Goal: Task Accomplishment & Management: Manage account settings

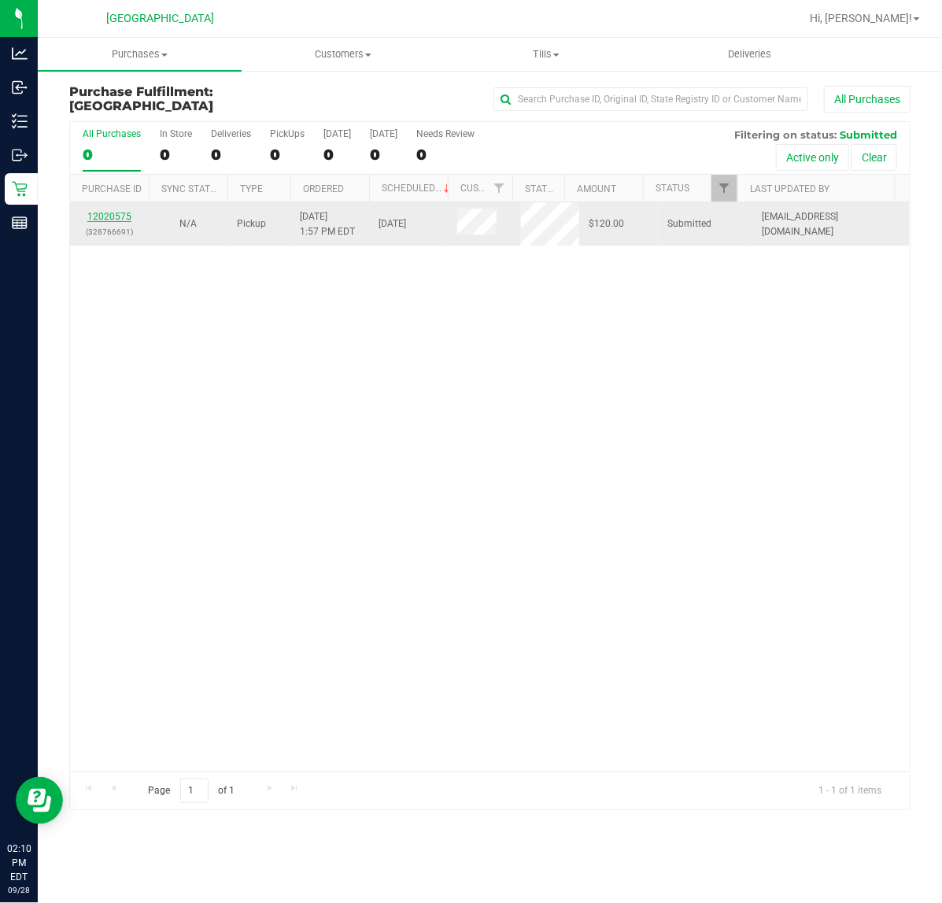
click at [103, 219] on link "12020575" at bounding box center [109, 216] width 44 height 11
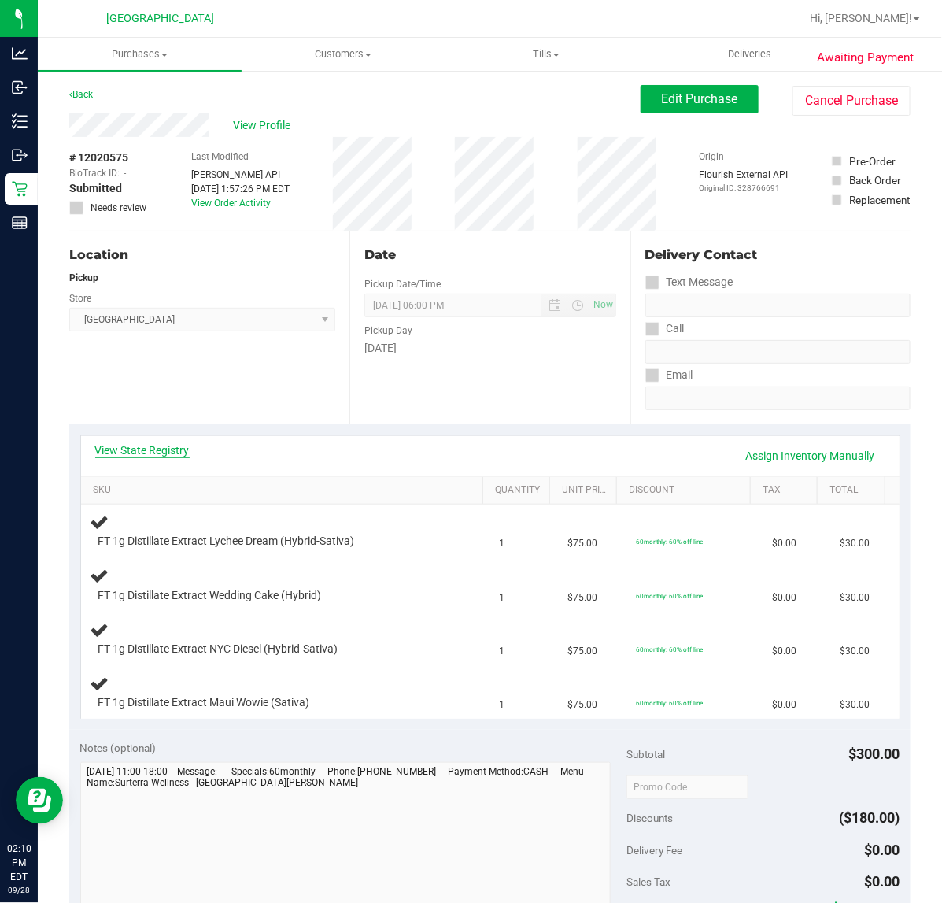
click at [134, 454] on link "View State Registry" at bounding box center [142, 450] width 94 height 16
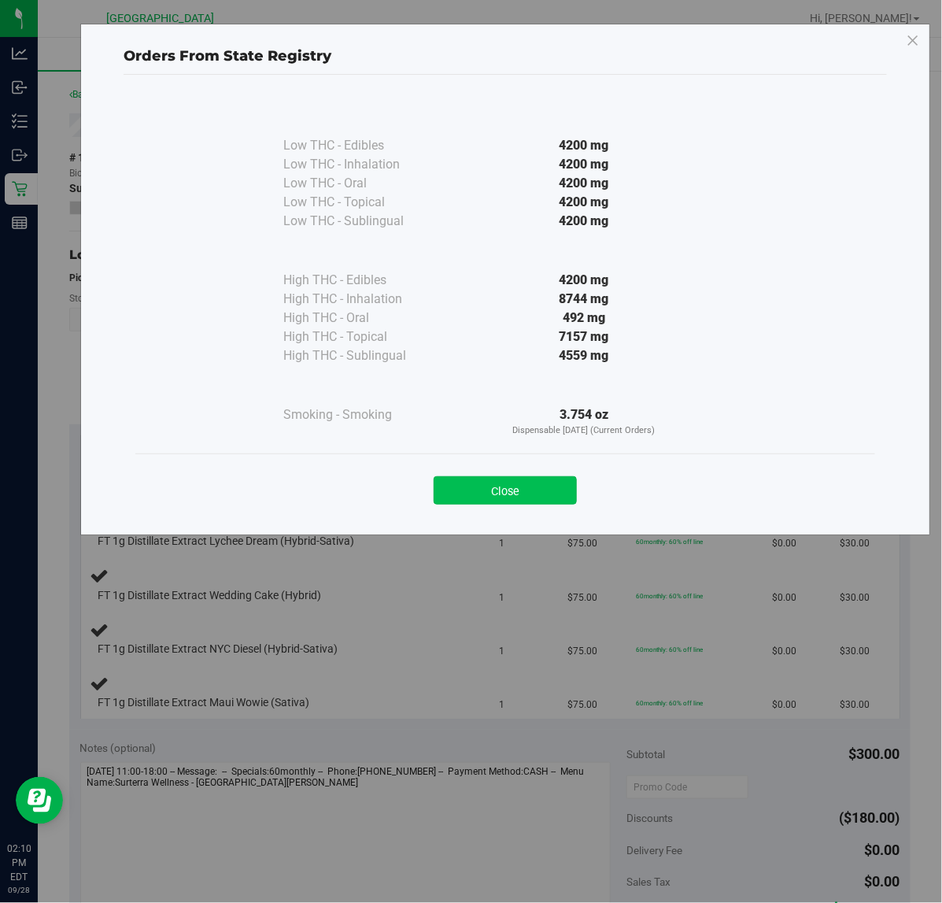
click at [526, 496] on button "Close" at bounding box center [505, 490] width 143 height 28
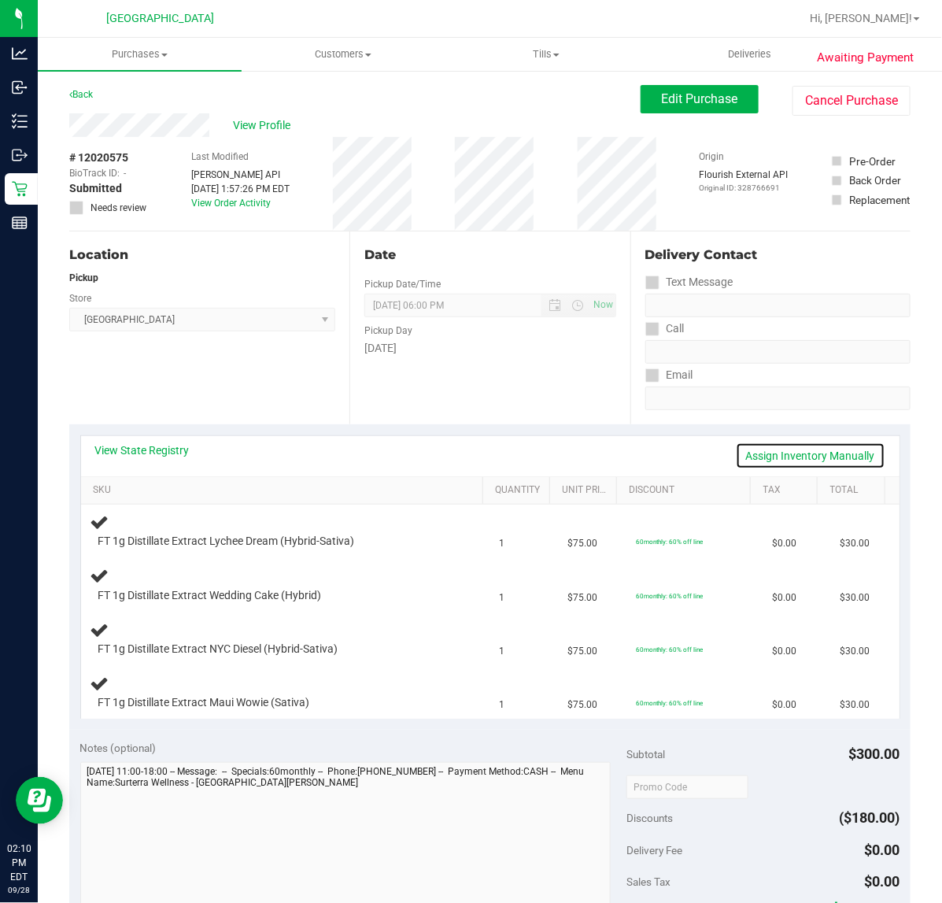
click at [852, 446] on link "Assign Inventory Manually" at bounding box center [811, 455] width 150 height 27
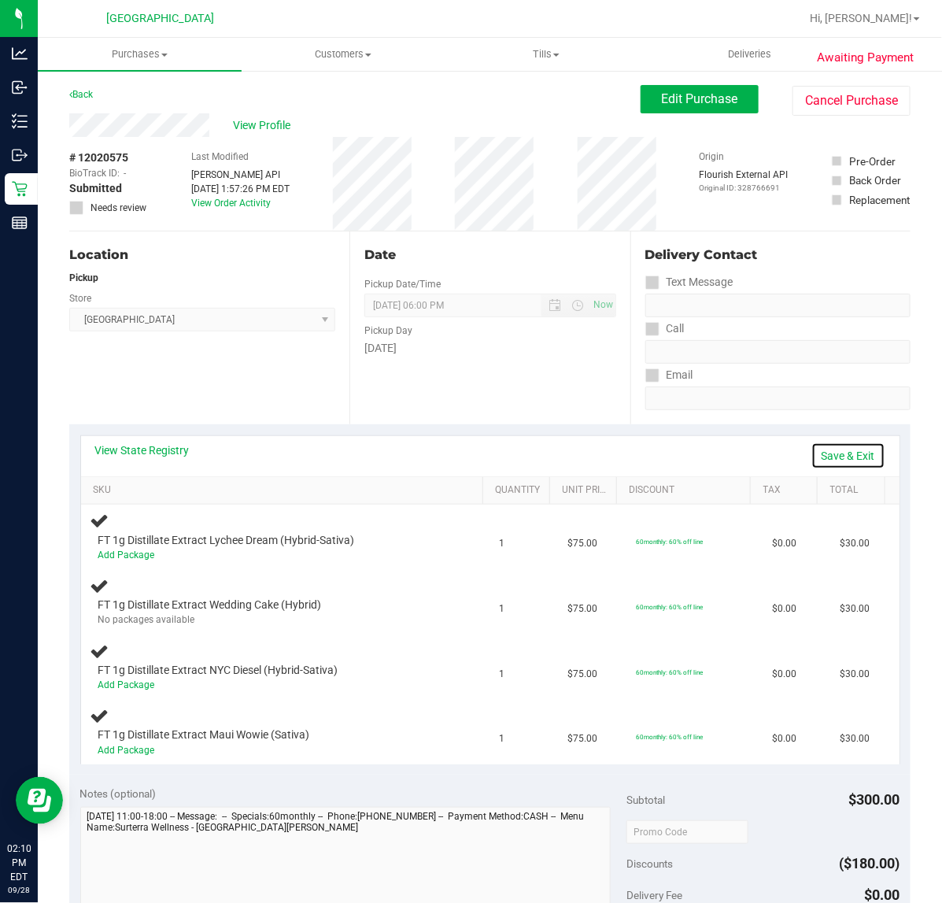
click at [847, 447] on link "Save & Exit" at bounding box center [848, 455] width 74 height 27
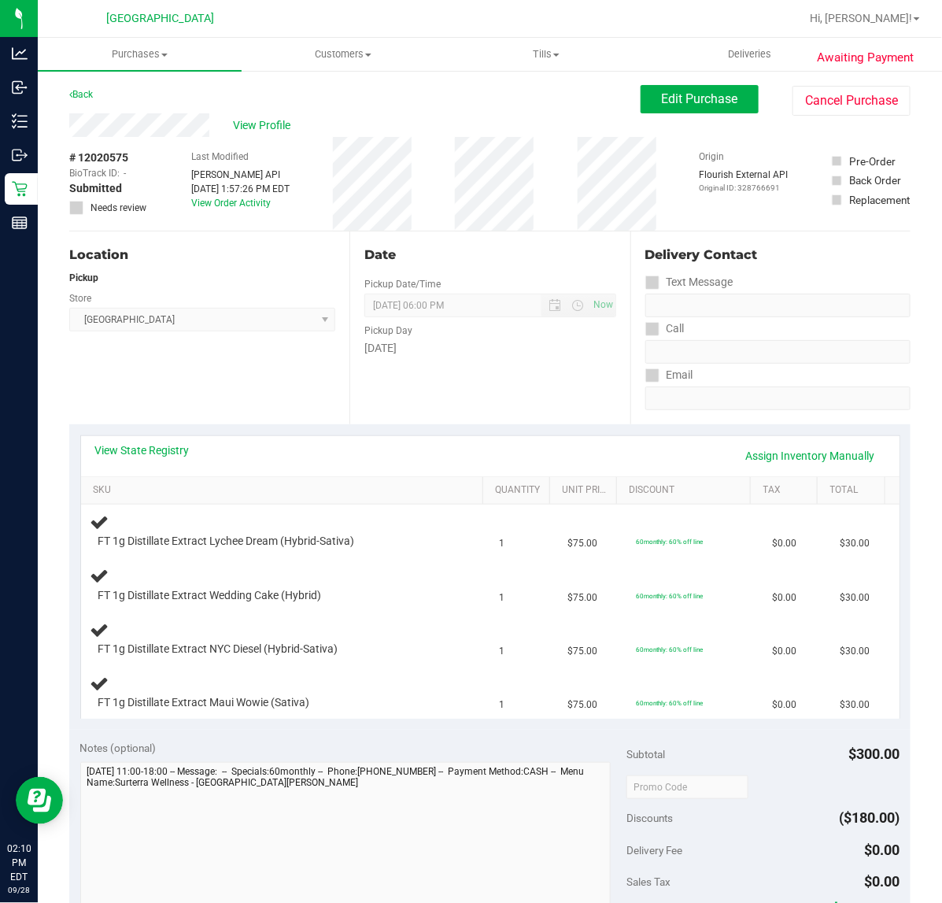
click at [516, 425] on div "View State Registry Assign Inventory Manually SKU Quantity Unit Price Discount …" at bounding box center [489, 576] width 841 height 305
click at [212, 368] on div "Location Pickup Store [GEOGRAPHIC_DATA] WC Select Store [PERSON_NAME][GEOGRAPHI…" at bounding box center [209, 327] width 280 height 193
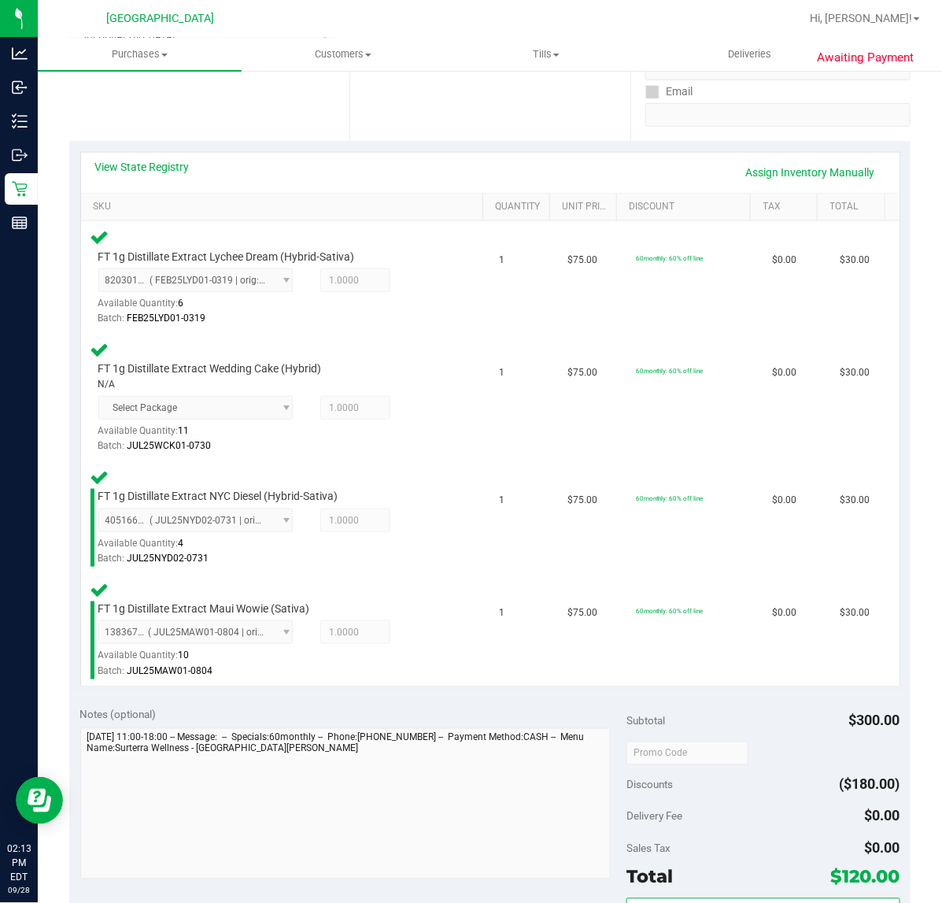
scroll to position [439, 0]
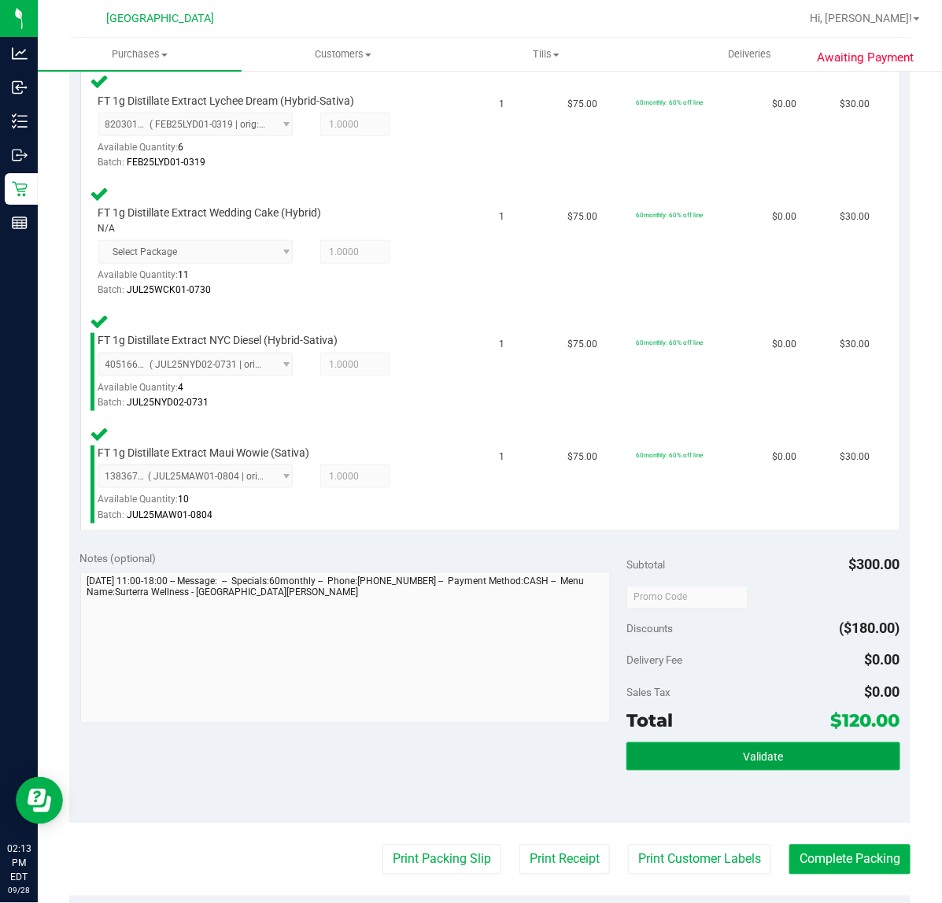
click at [722, 752] on button "Validate" at bounding box center [762, 756] width 273 height 28
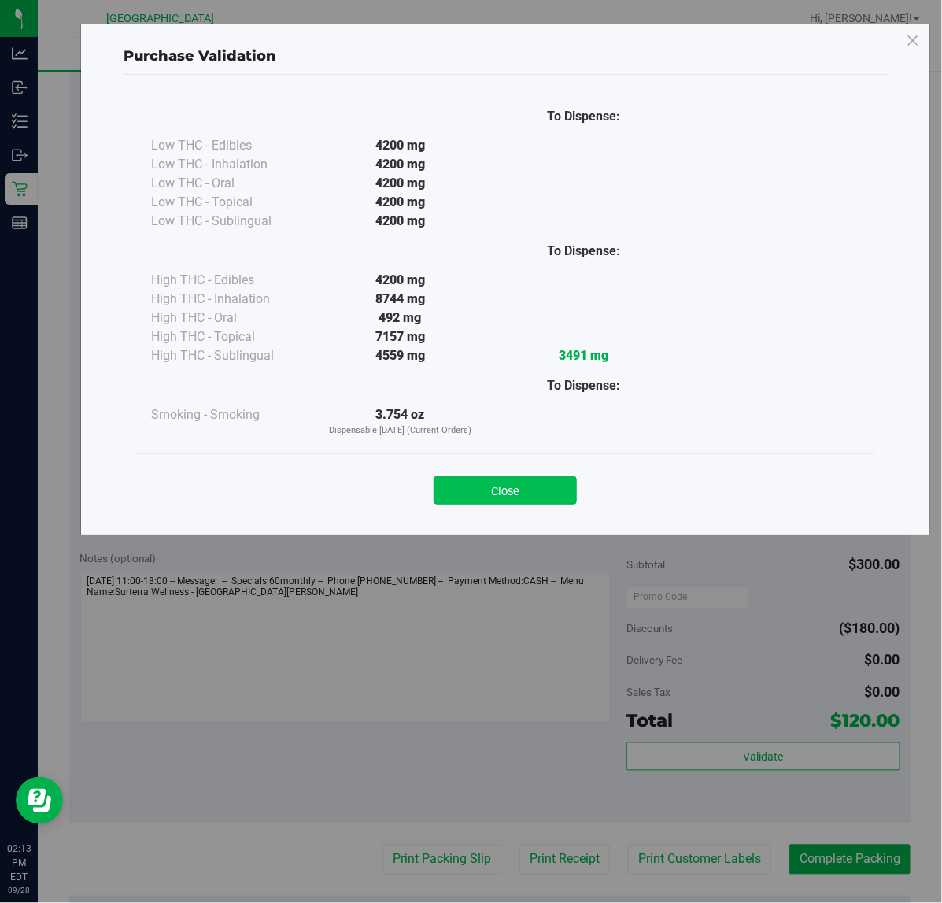
click at [489, 490] on button "Close" at bounding box center [505, 490] width 143 height 28
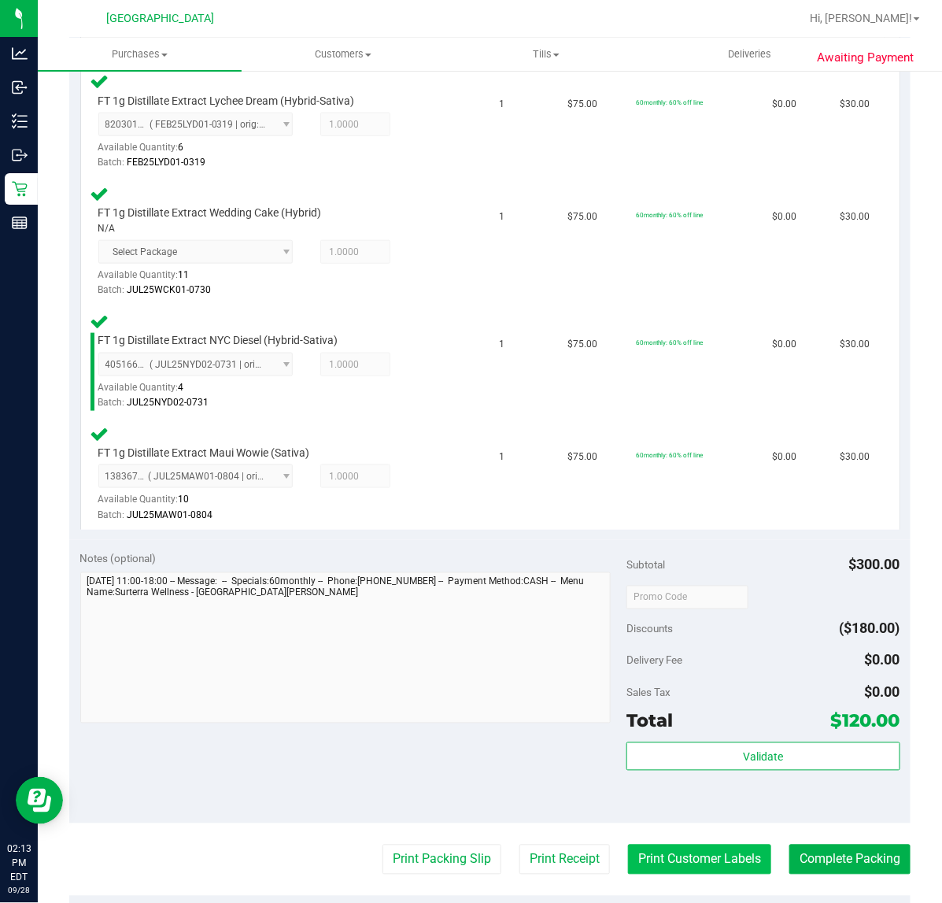
click at [702, 851] on button "Print Customer Labels" at bounding box center [699, 859] width 143 height 30
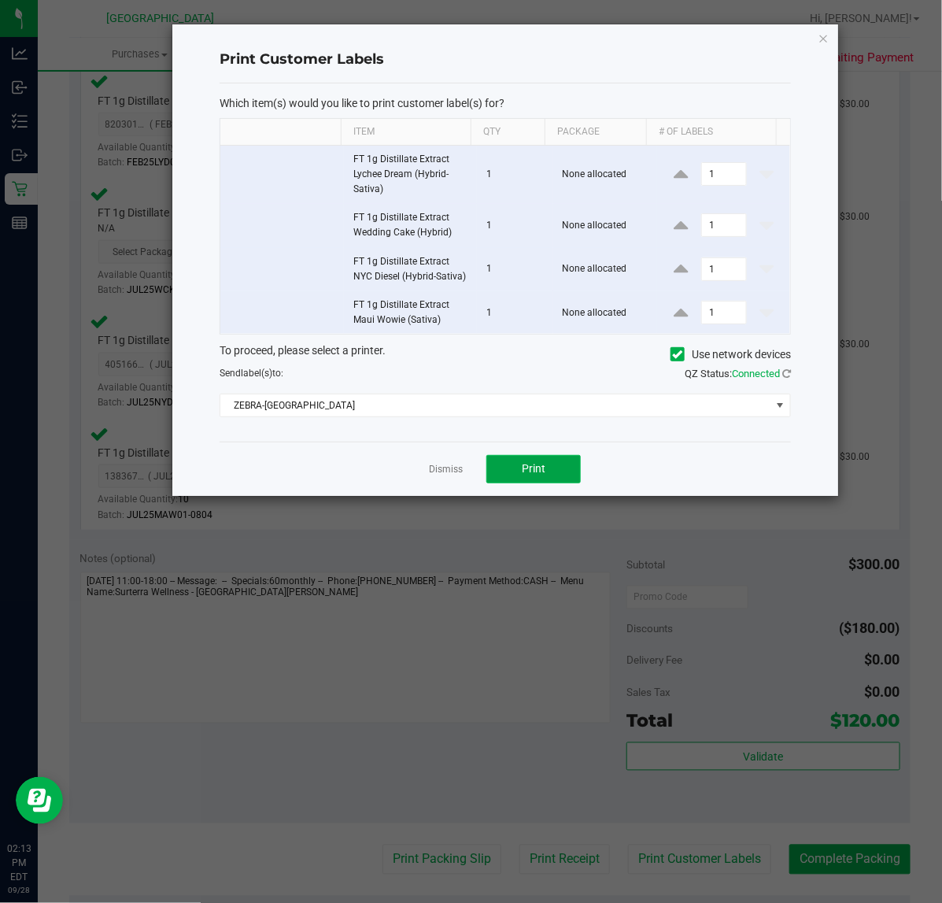
click at [524, 474] on span "Print" at bounding box center [534, 468] width 24 height 13
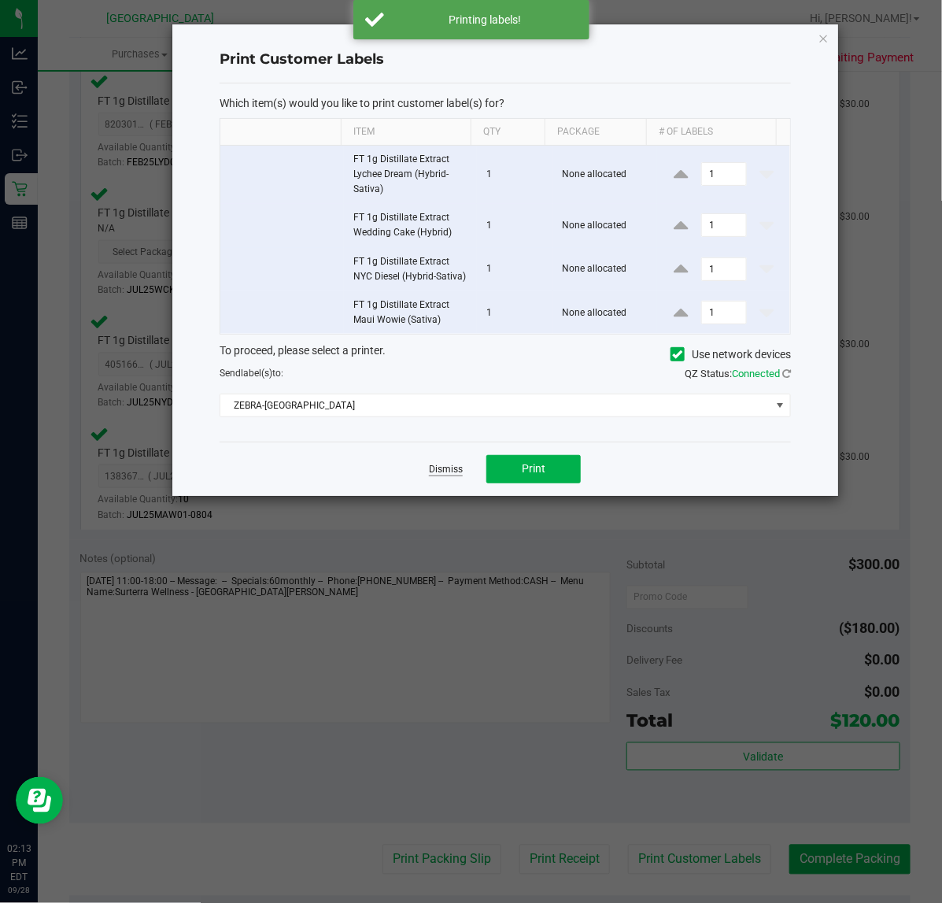
click at [433, 467] on link "Dismiss" at bounding box center [446, 469] width 34 height 13
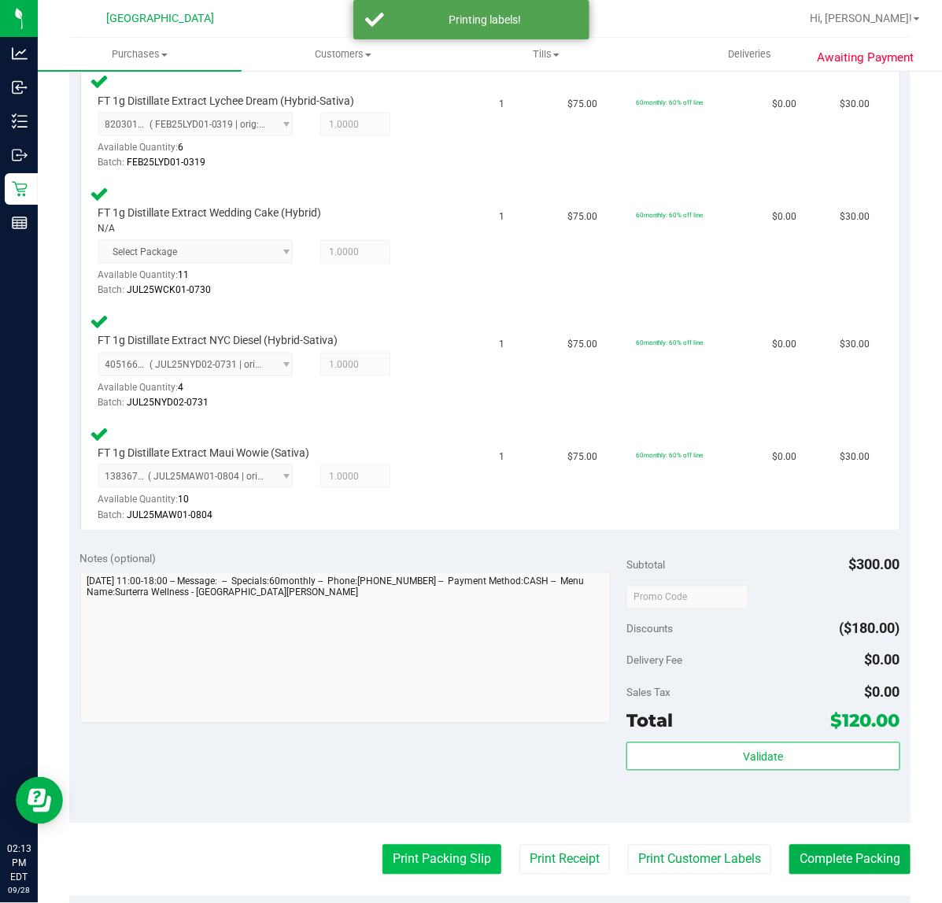
click at [390, 855] on button "Print Packing Slip" at bounding box center [441, 859] width 119 height 30
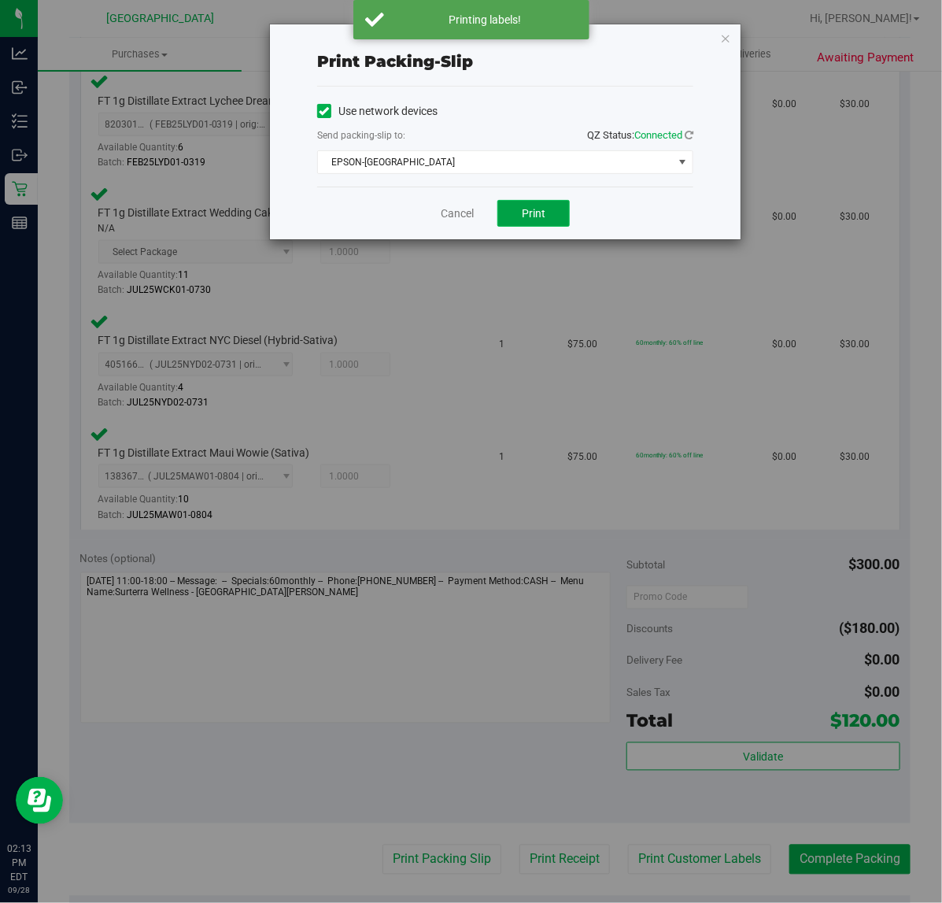
click at [563, 215] on button "Print" at bounding box center [533, 213] width 72 height 27
click at [454, 212] on link "Cancel" at bounding box center [457, 213] width 33 height 17
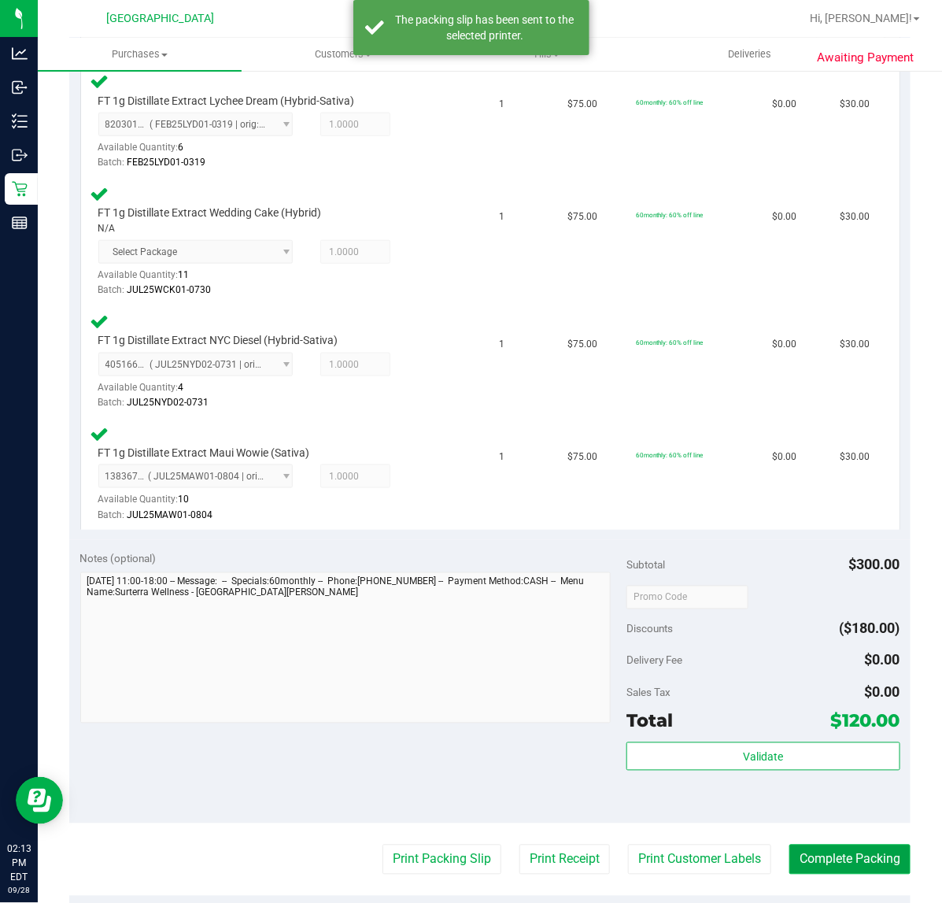
click at [832, 862] on button "Complete Packing" at bounding box center [849, 859] width 121 height 30
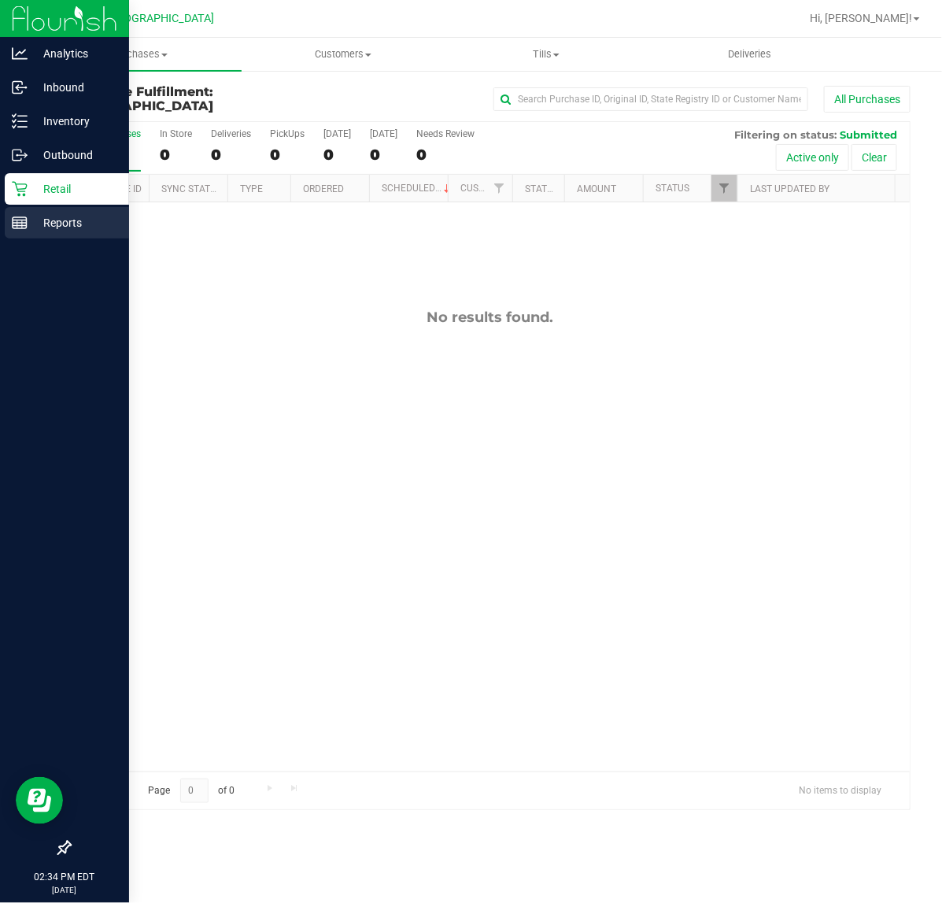
click at [63, 214] on p "Reports" at bounding box center [75, 222] width 94 height 19
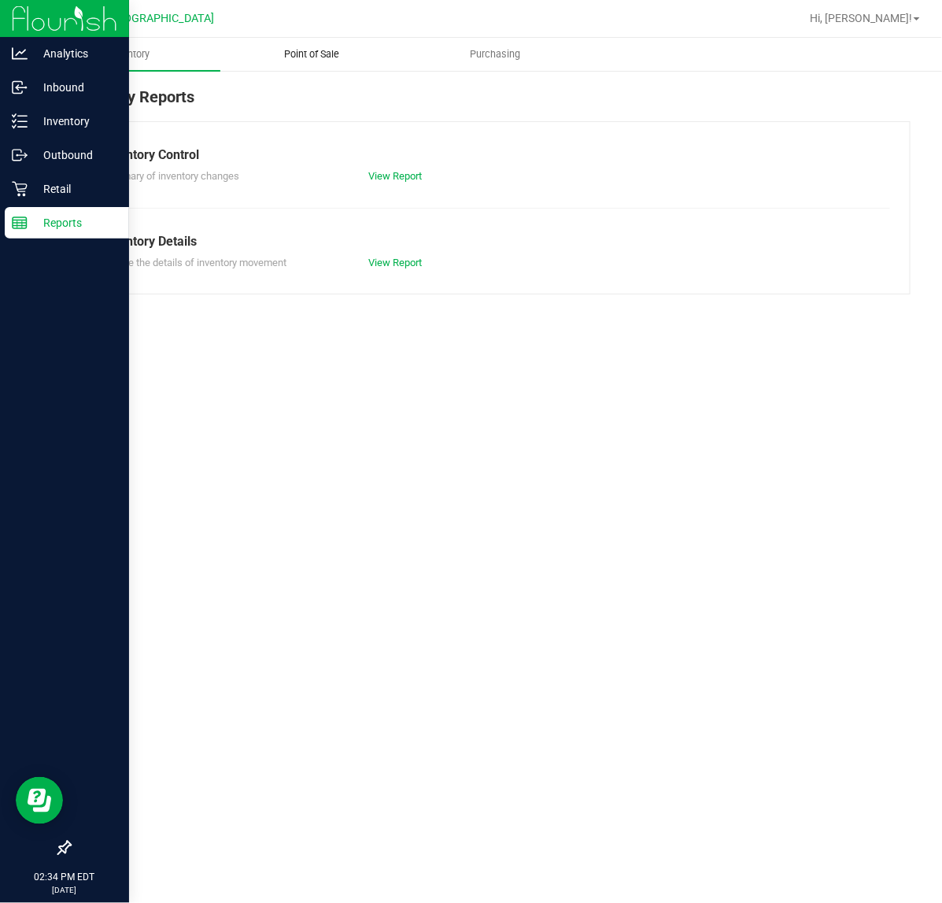
click at [321, 48] on span "Point of Sale" at bounding box center [313, 54] width 98 height 14
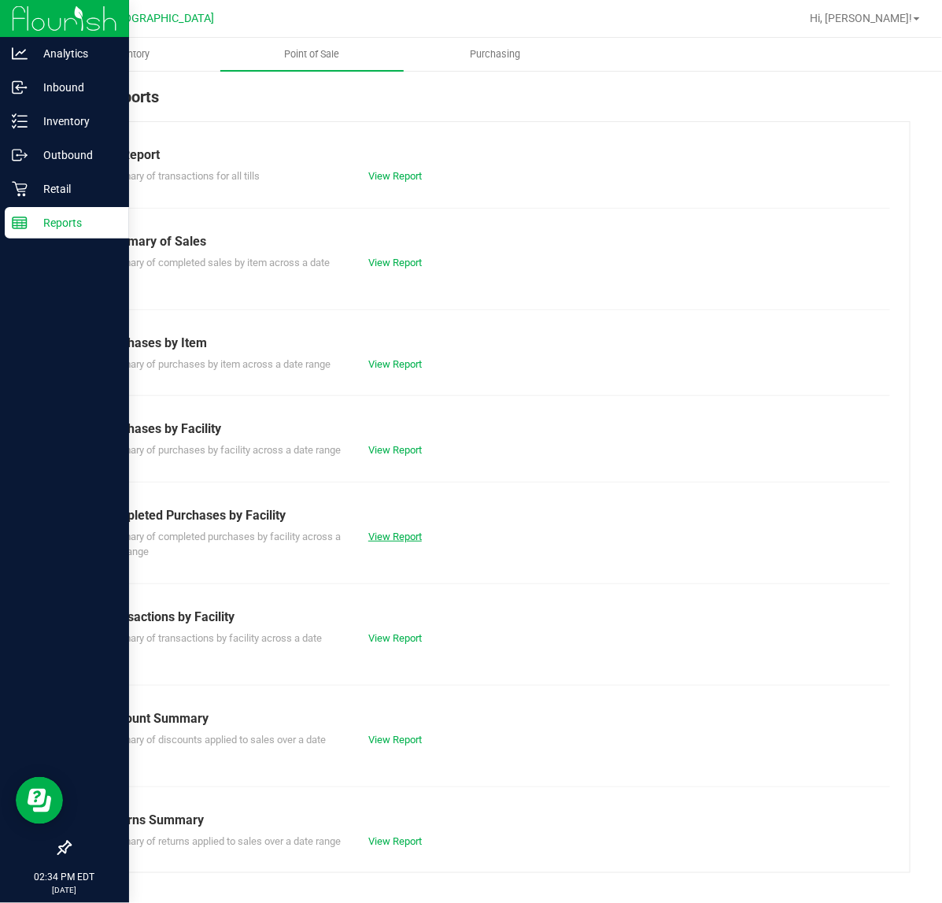
click at [395, 542] on link "View Report" at bounding box center [395, 536] width 54 height 12
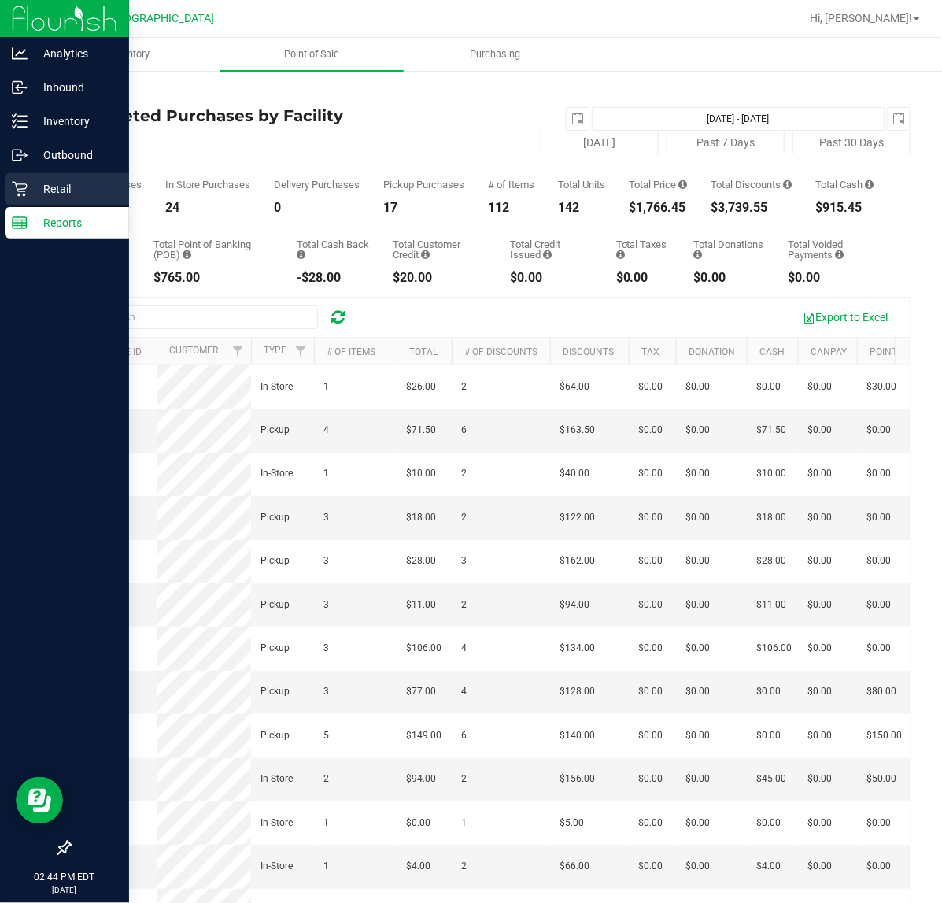
click at [38, 187] on p "Retail" at bounding box center [75, 188] width 94 height 19
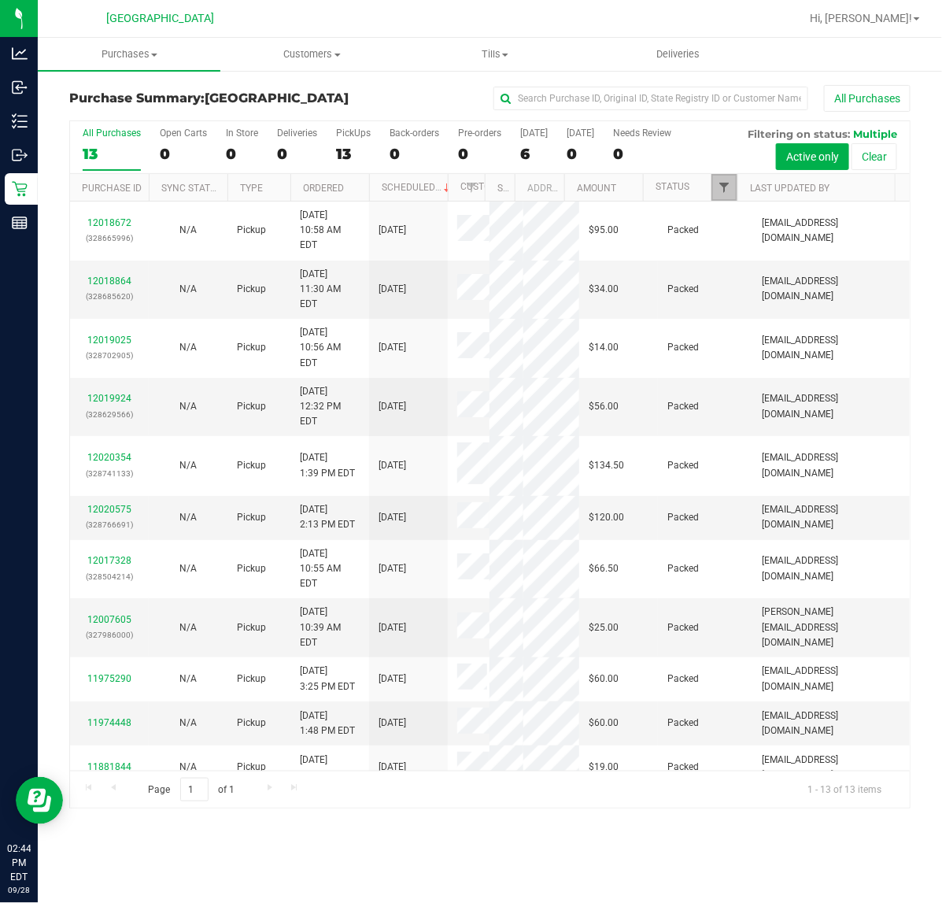
click at [725, 193] on span "Filter" at bounding box center [724, 187] width 13 height 13
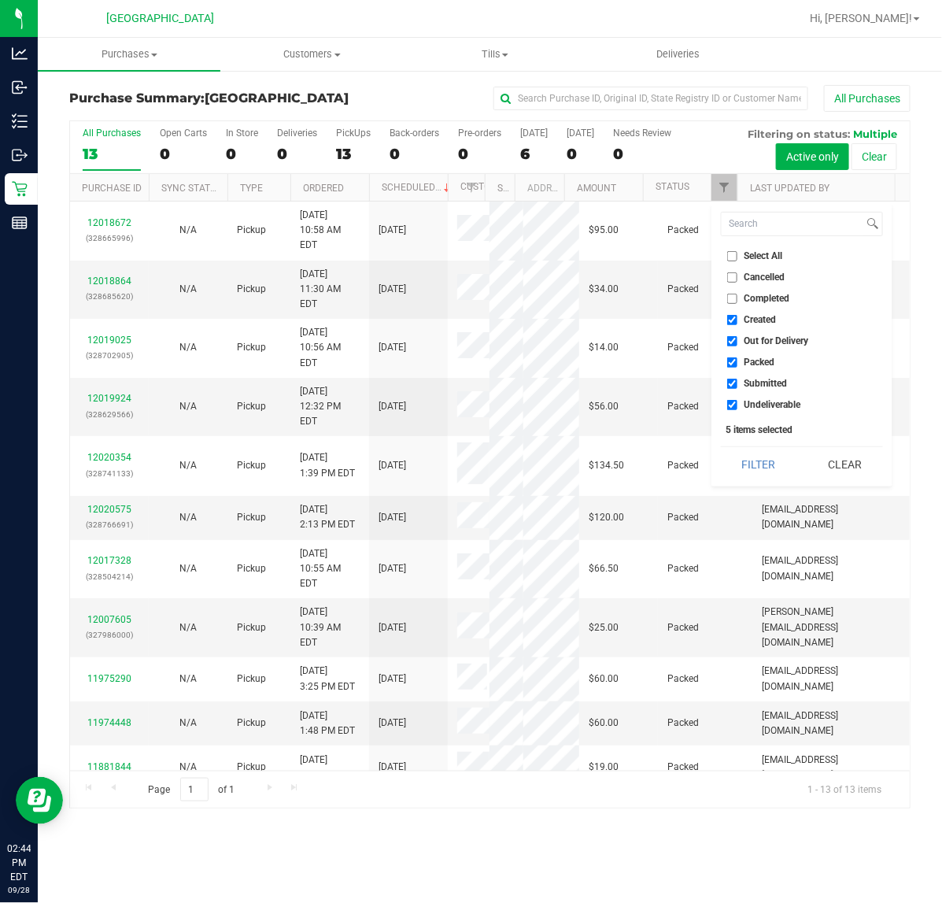
click at [727, 316] on input "Created" at bounding box center [732, 320] width 10 height 10
checkbox input "false"
click at [729, 341] on input "Out for Delivery" at bounding box center [732, 341] width 10 height 10
checkbox input "false"
click at [728, 357] on input "Packed" at bounding box center [732, 362] width 10 height 10
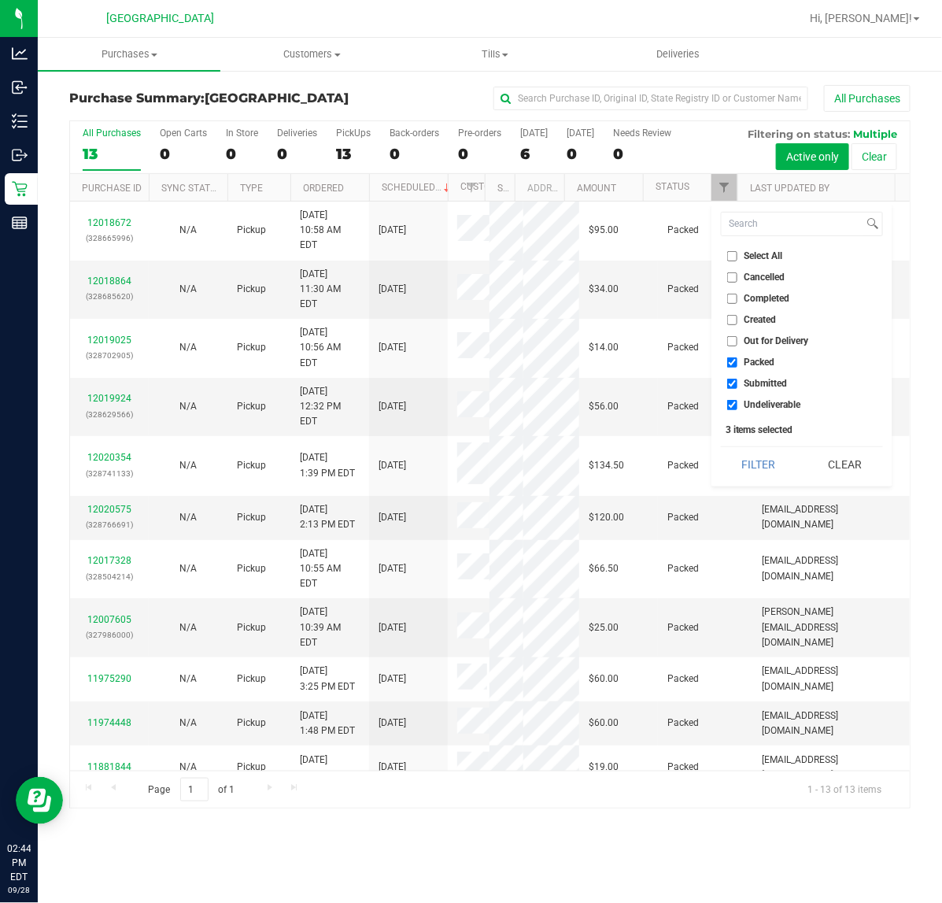
checkbox input "false"
click at [732, 402] on input "Undeliverable" at bounding box center [732, 405] width 10 height 10
checkbox input "false"
click at [733, 469] on button "Filter" at bounding box center [759, 464] width 76 height 35
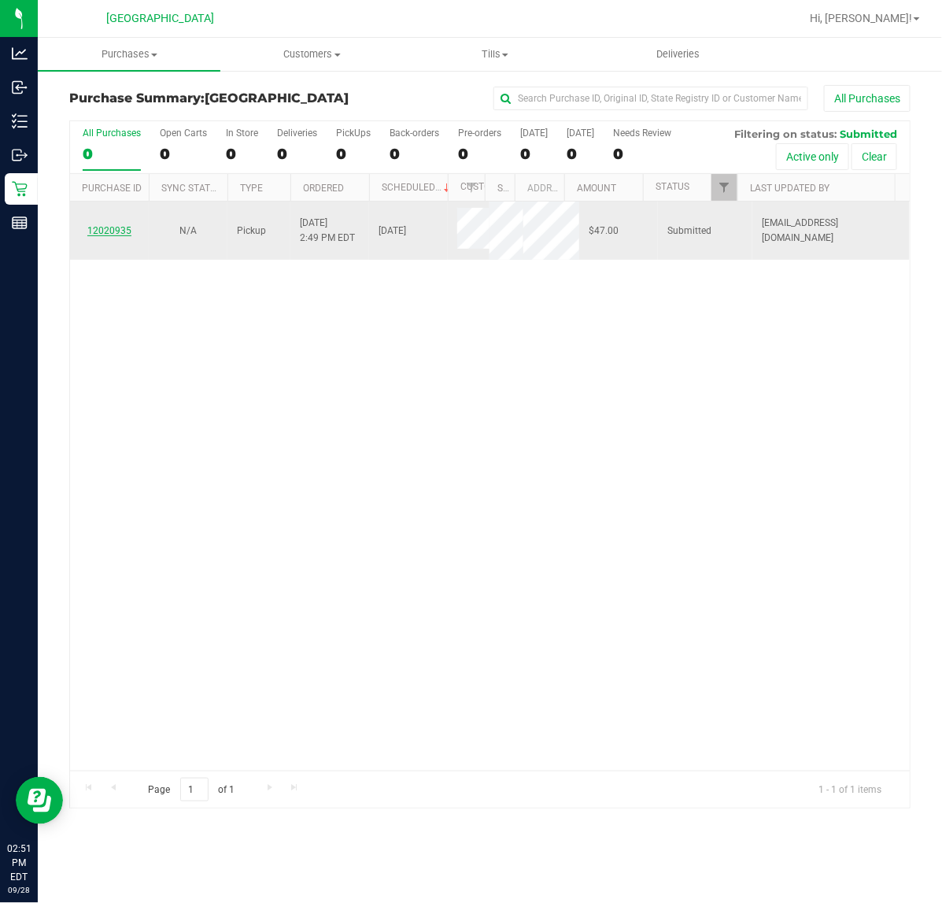
click at [111, 236] on link "12020935" at bounding box center [109, 230] width 44 height 11
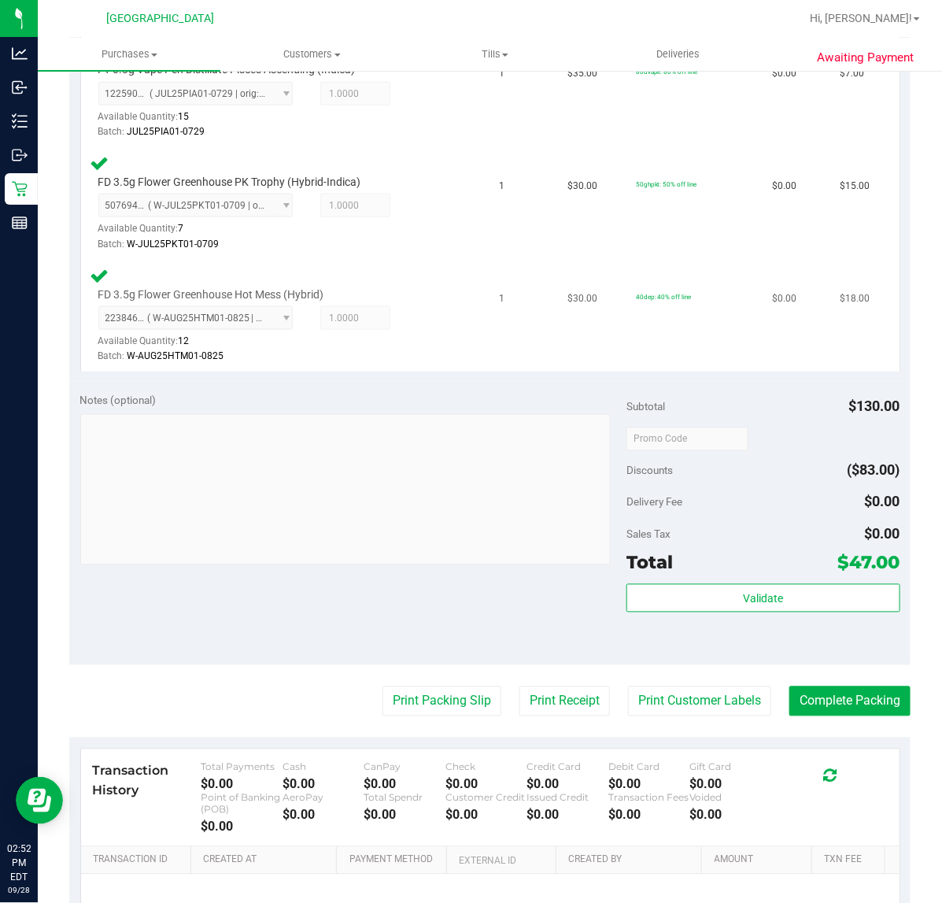
scroll to position [590, 0]
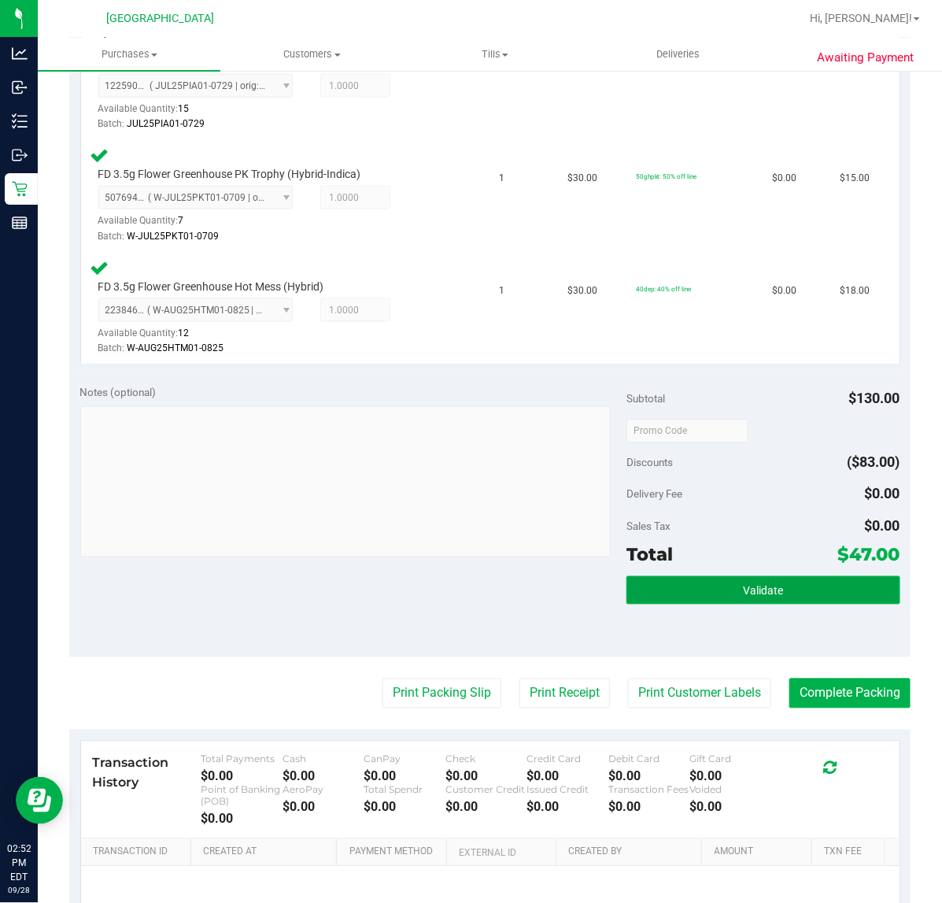
click at [705, 590] on button "Validate" at bounding box center [762, 590] width 273 height 28
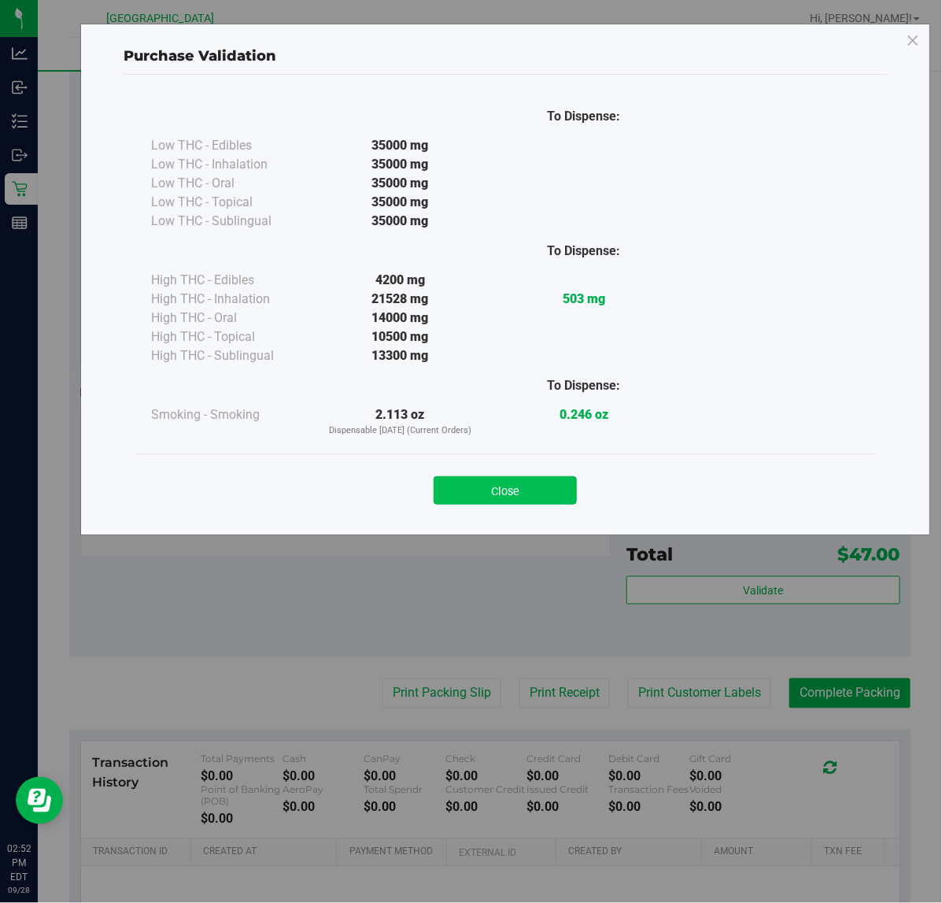
click at [544, 492] on button "Close" at bounding box center [505, 490] width 143 height 28
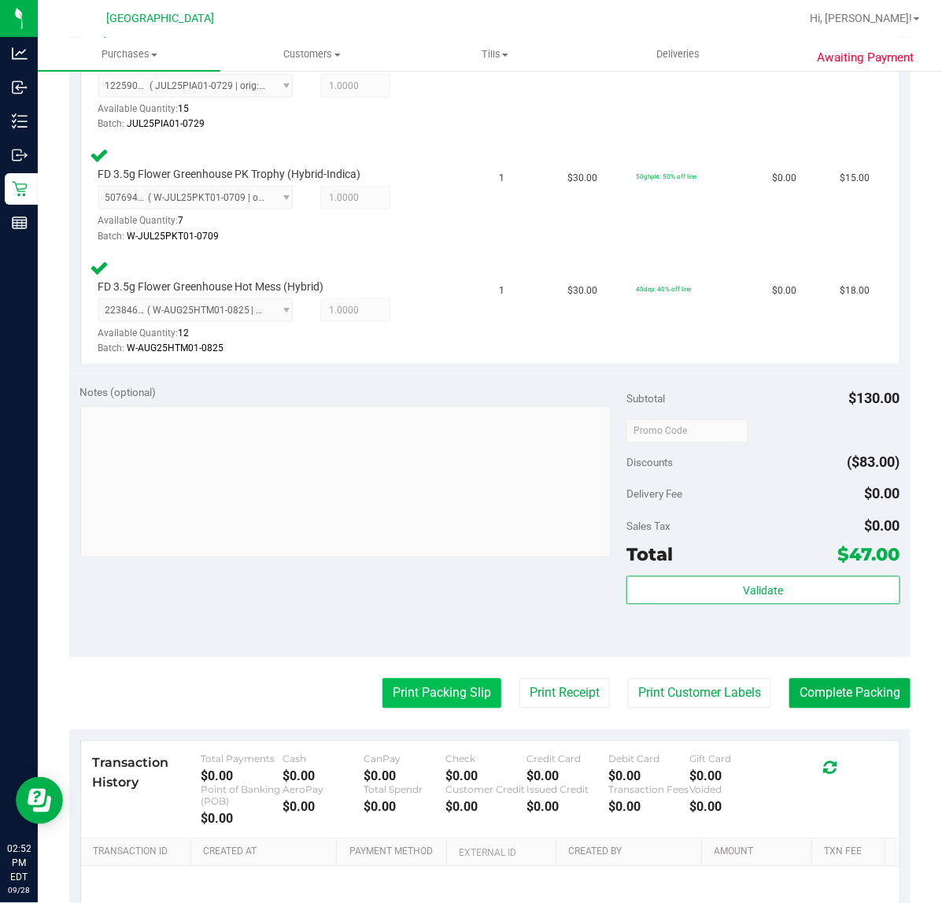
click at [453, 704] on button "Print Packing Slip" at bounding box center [441, 693] width 119 height 30
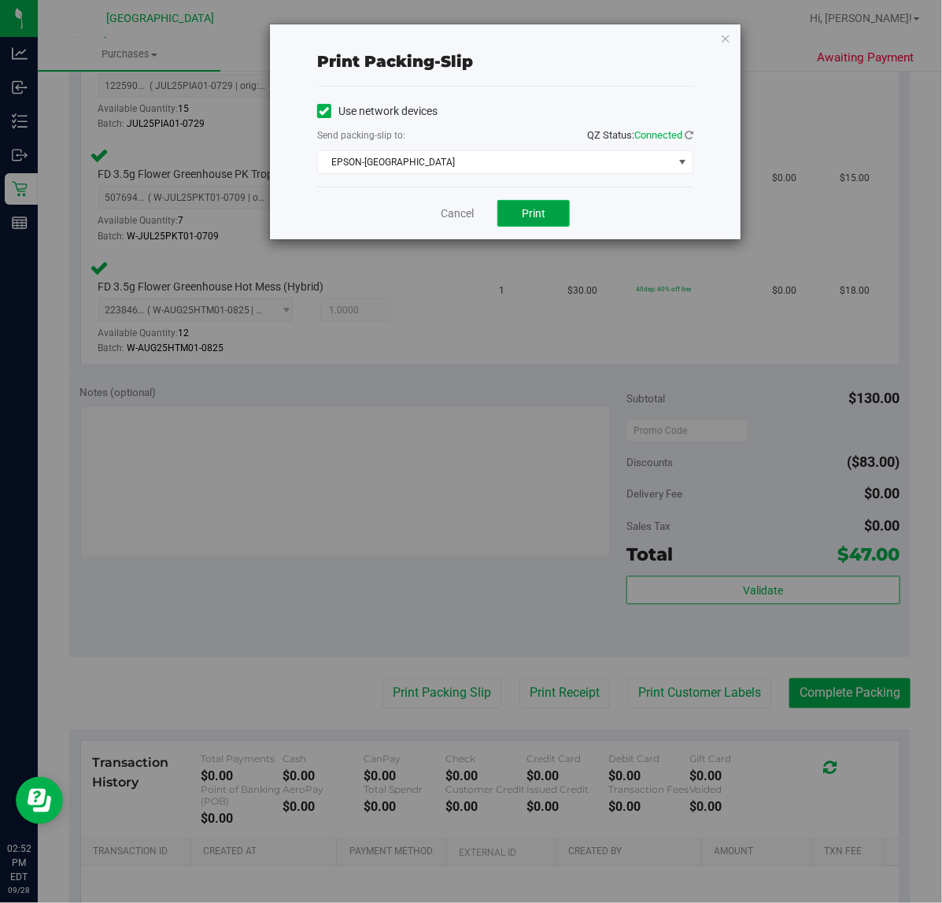
click at [549, 205] on button "Print" at bounding box center [533, 213] width 72 height 27
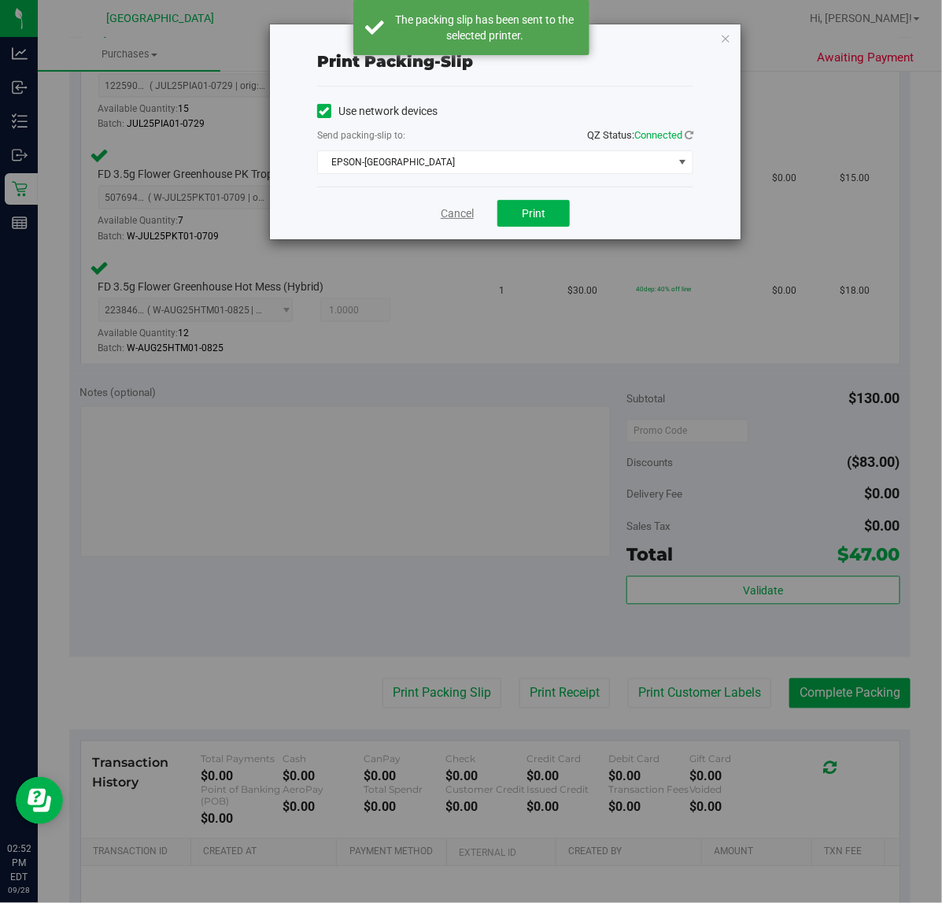
click at [449, 216] on link "Cancel" at bounding box center [457, 213] width 33 height 17
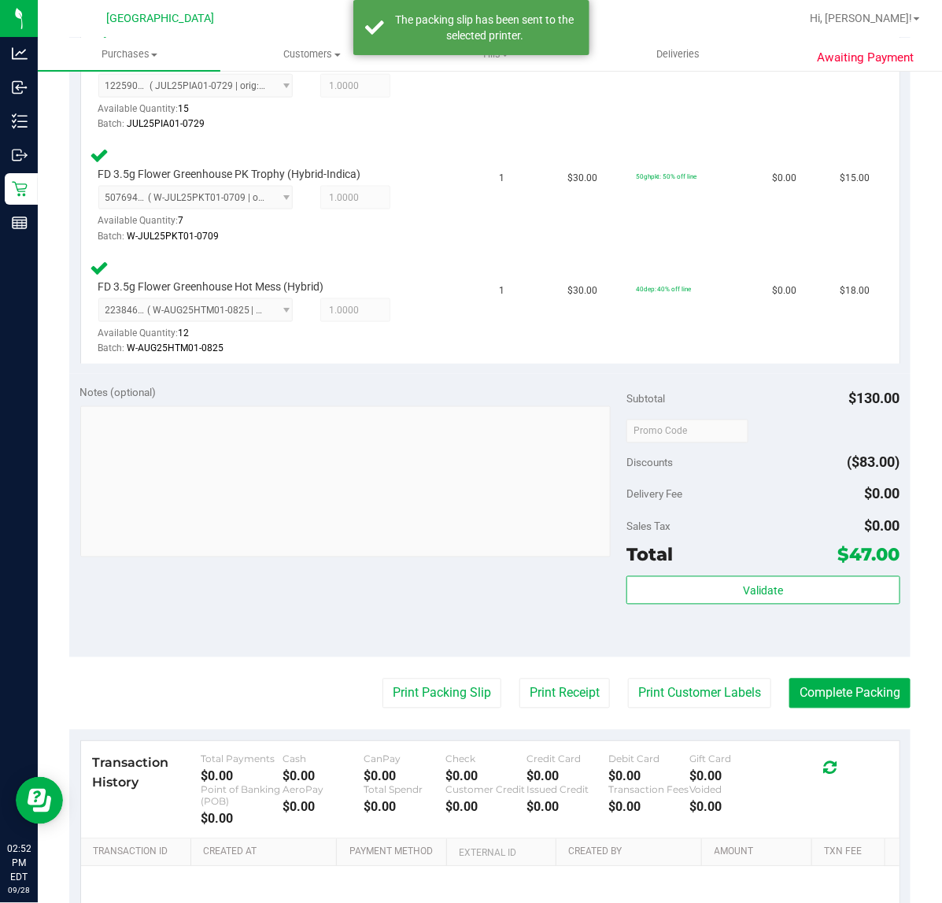
click at [696, 712] on purchase-details "Back Edit Purchase Cancel Purchase View Profile # 12020935 BioTrack ID: - Submi…" at bounding box center [489, 265] width 841 height 1541
click at [697, 695] on button "Print Customer Labels" at bounding box center [699, 693] width 143 height 30
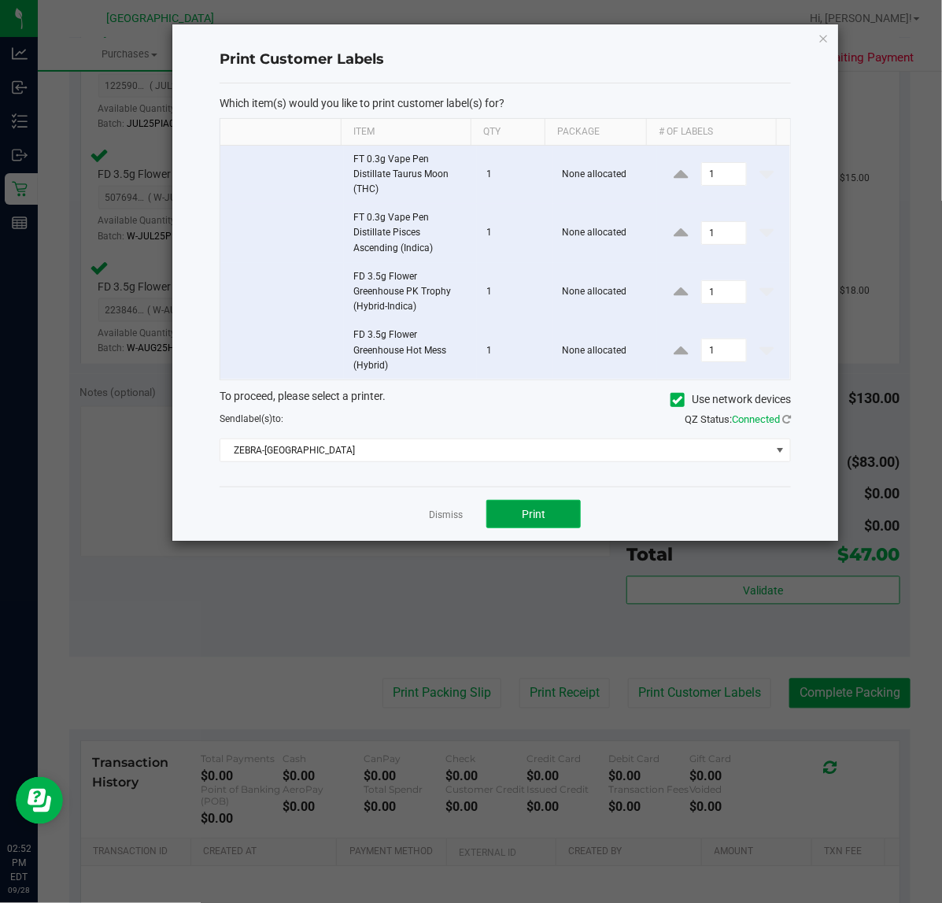
click at [563, 515] on button "Print" at bounding box center [533, 514] width 94 height 28
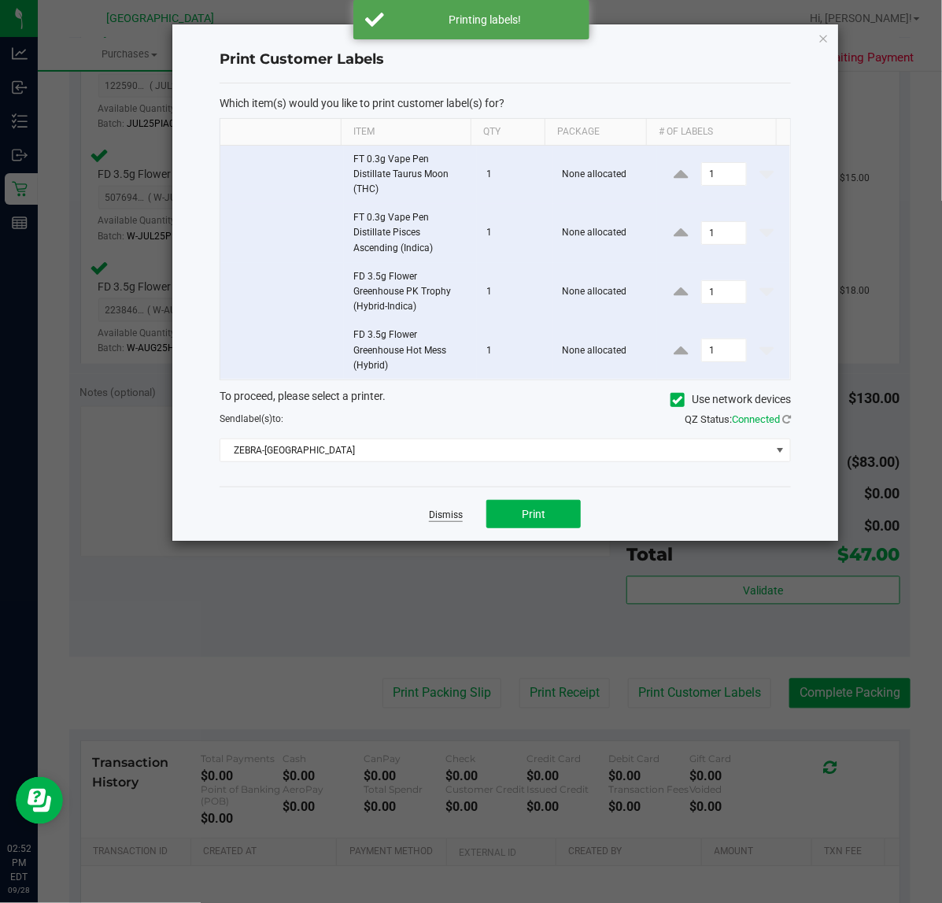
click at [446, 509] on link "Dismiss" at bounding box center [446, 514] width 34 height 13
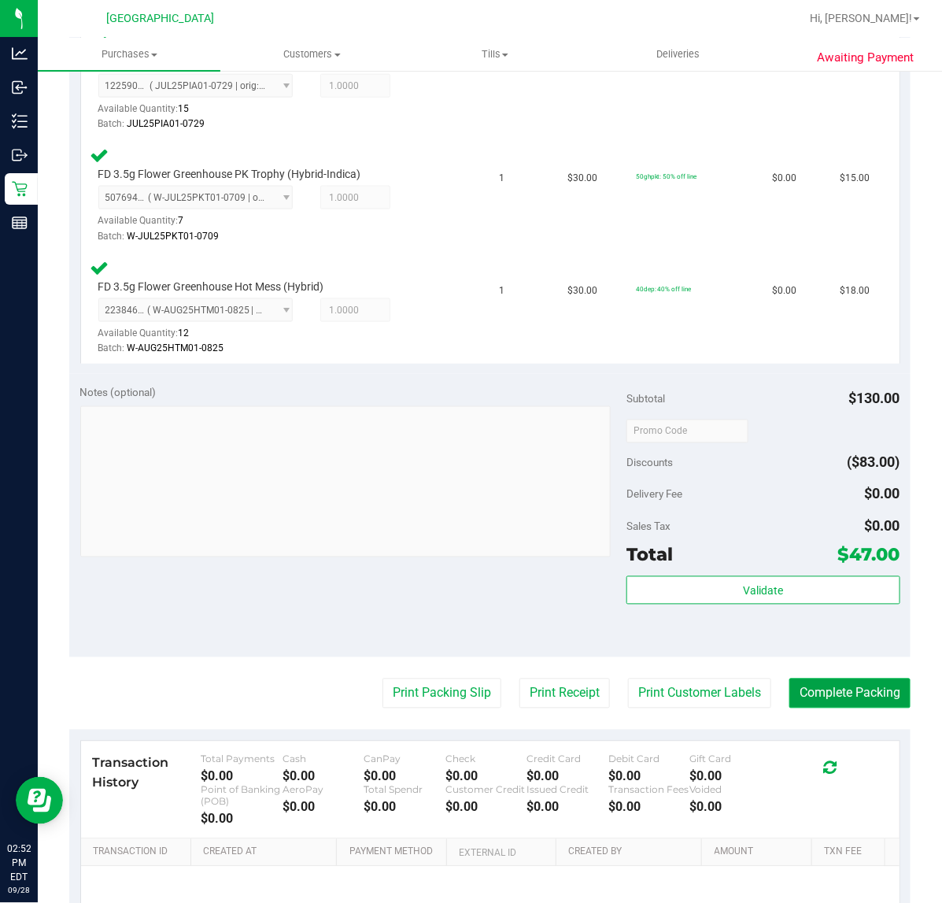
click at [825, 695] on button "Complete Packing" at bounding box center [849, 693] width 121 height 30
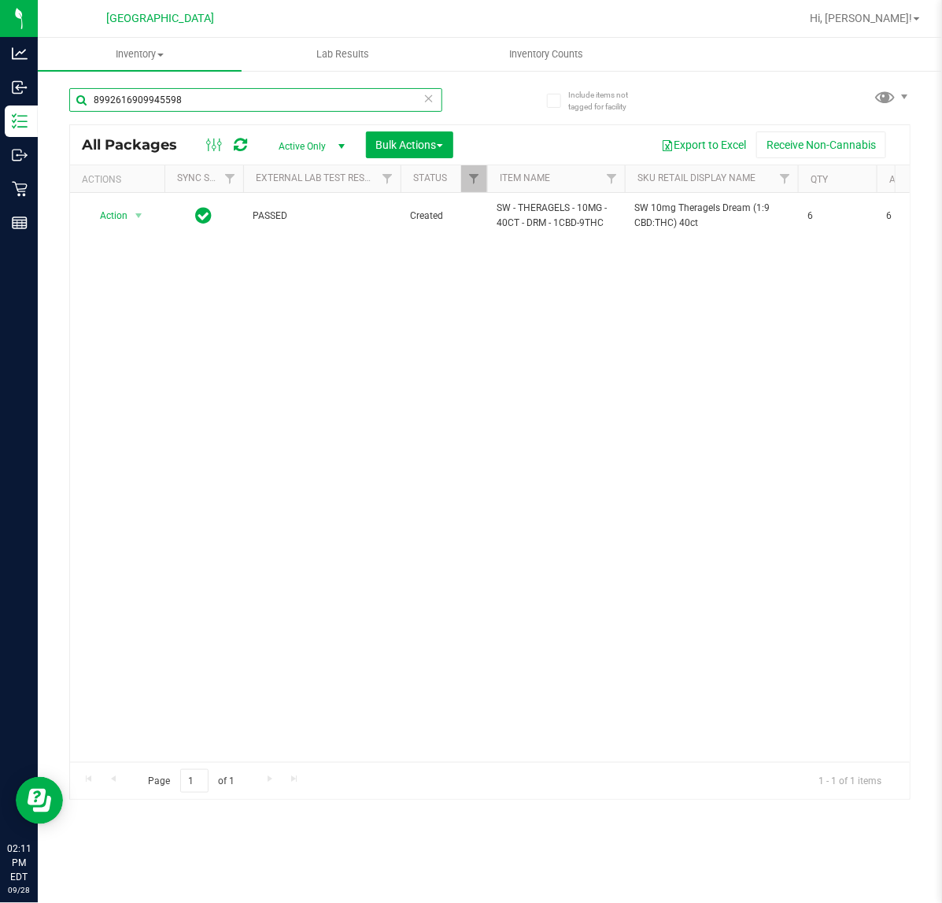
click at [216, 104] on input "8992616909945598" at bounding box center [255, 100] width 373 height 24
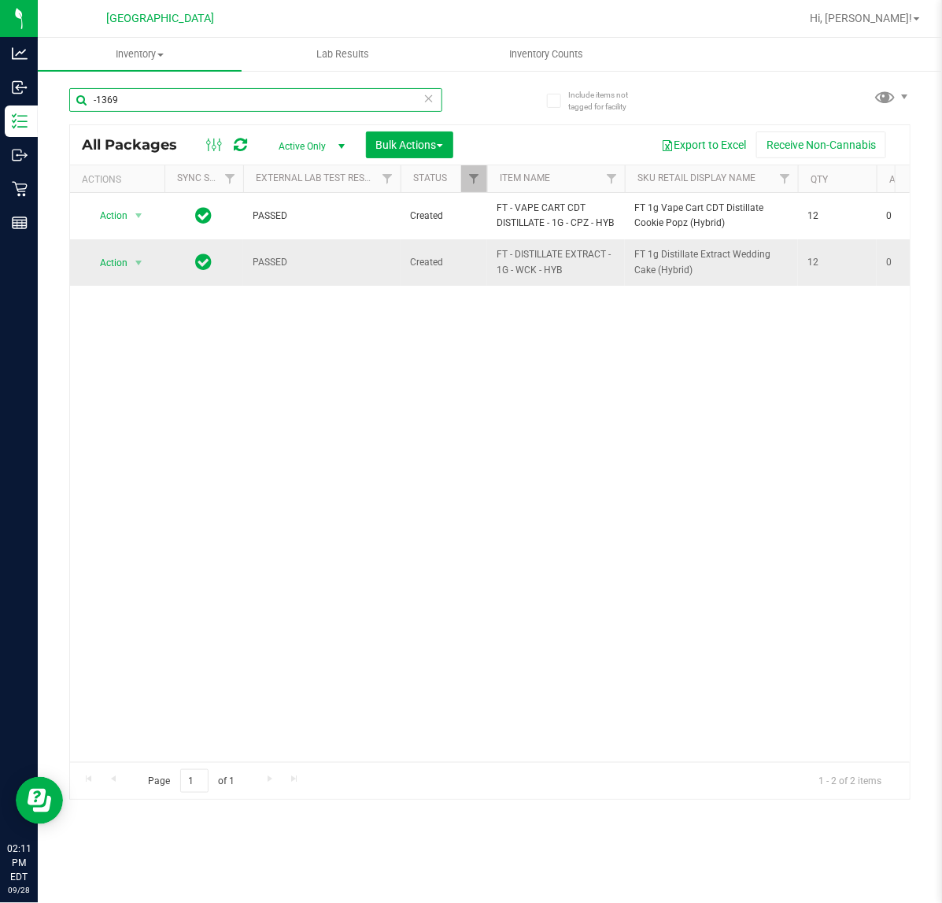
type input "-1369"
click at [120, 265] on span "Action" at bounding box center [107, 263] width 42 height 22
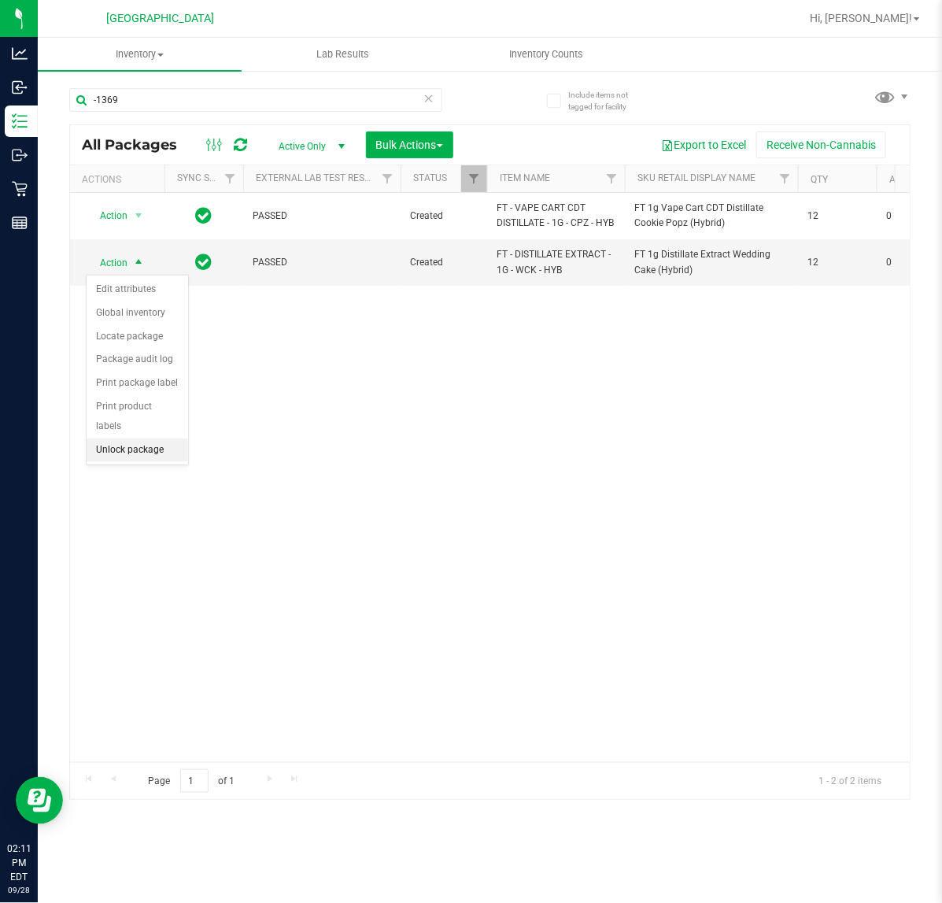
click at [113, 438] on li "Unlock package" at bounding box center [138, 450] width 102 height 24
